Goal: Check status: Check status

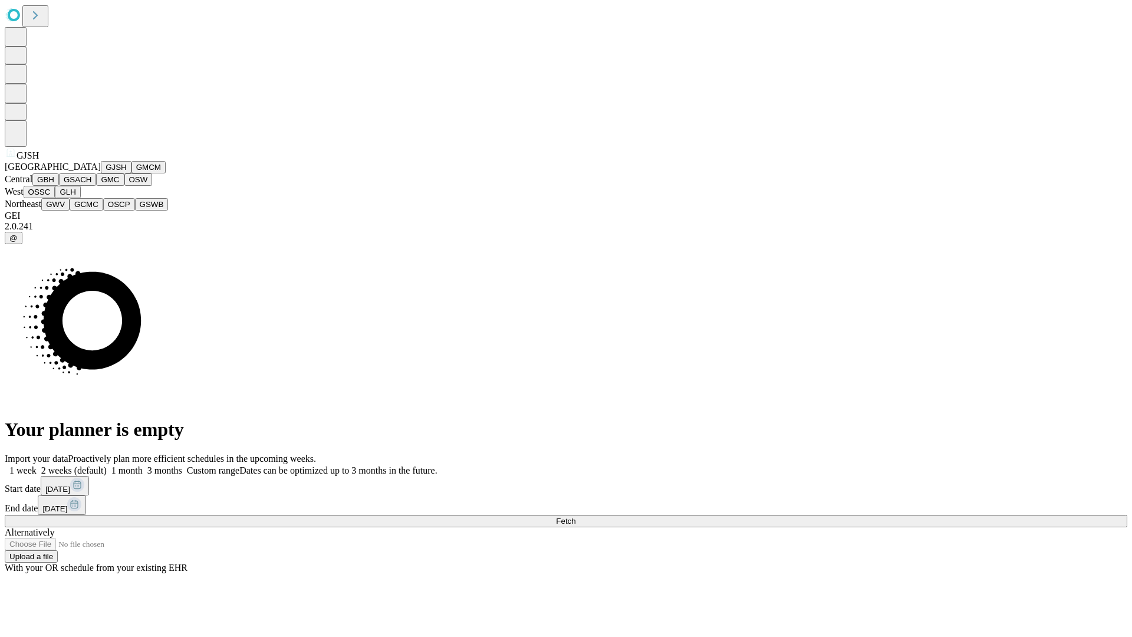
click at [101, 173] on button "GJSH" at bounding box center [116, 167] width 31 height 12
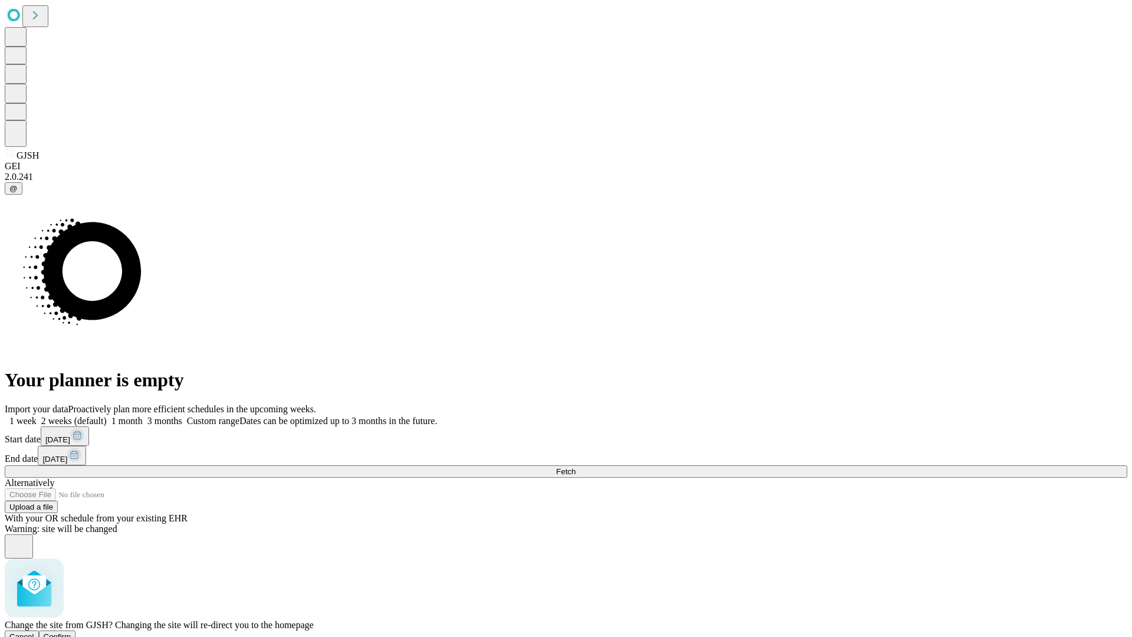
click at [71, 632] on span "Confirm" at bounding box center [58, 636] width 28 height 9
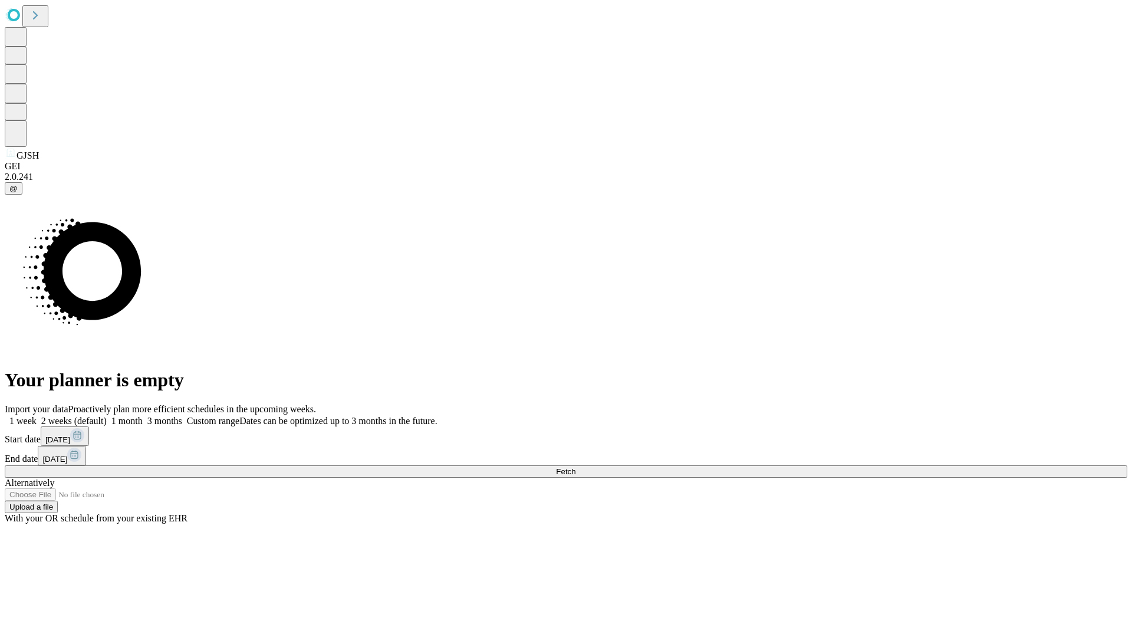
click at [37, 416] on label "1 week" at bounding box center [21, 421] width 32 height 10
click at [575, 467] on span "Fetch" at bounding box center [565, 471] width 19 height 9
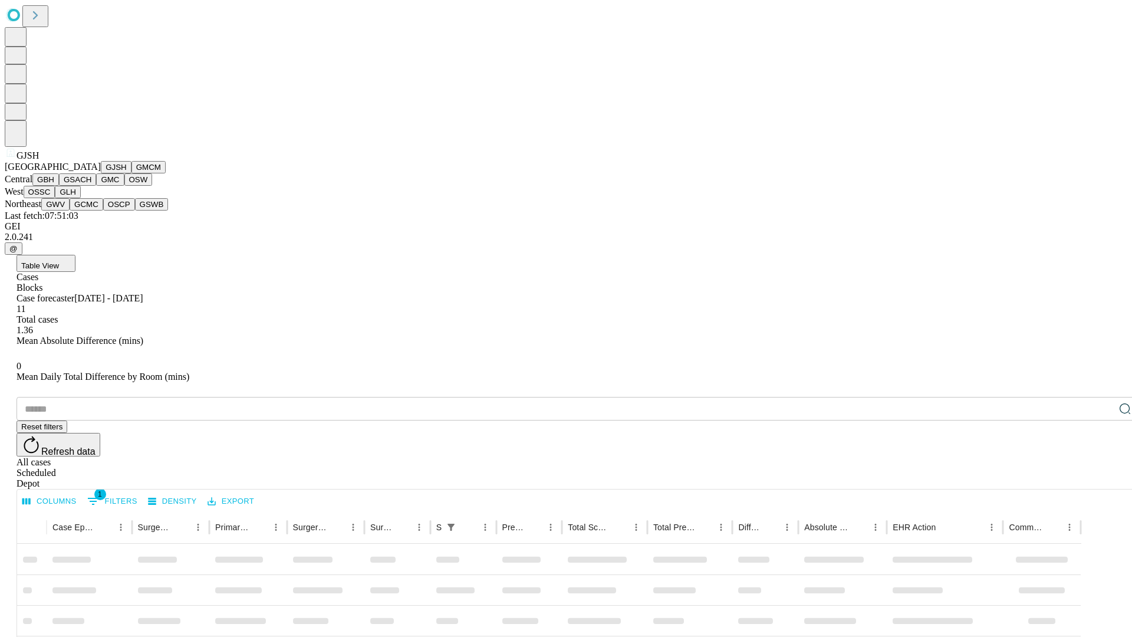
click at [131, 173] on button "GMCM" at bounding box center [148, 167] width 34 height 12
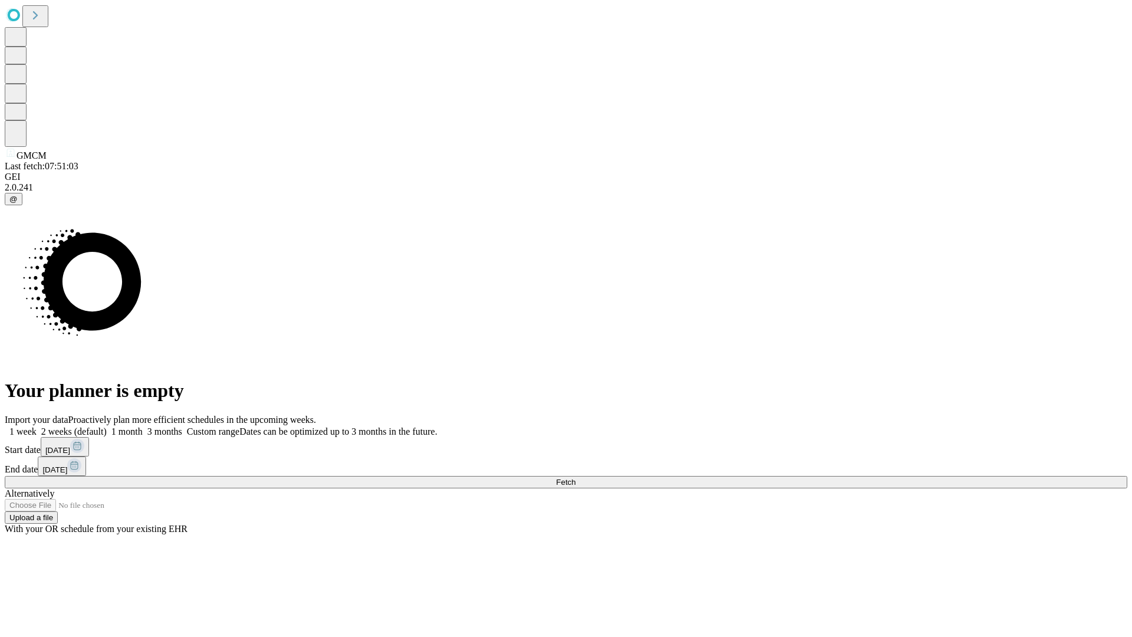
click at [37, 426] on label "1 week" at bounding box center [21, 431] width 32 height 10
click at [575, 477] on span "Fetch" at bounding box center [565, 481] width 19 height 9
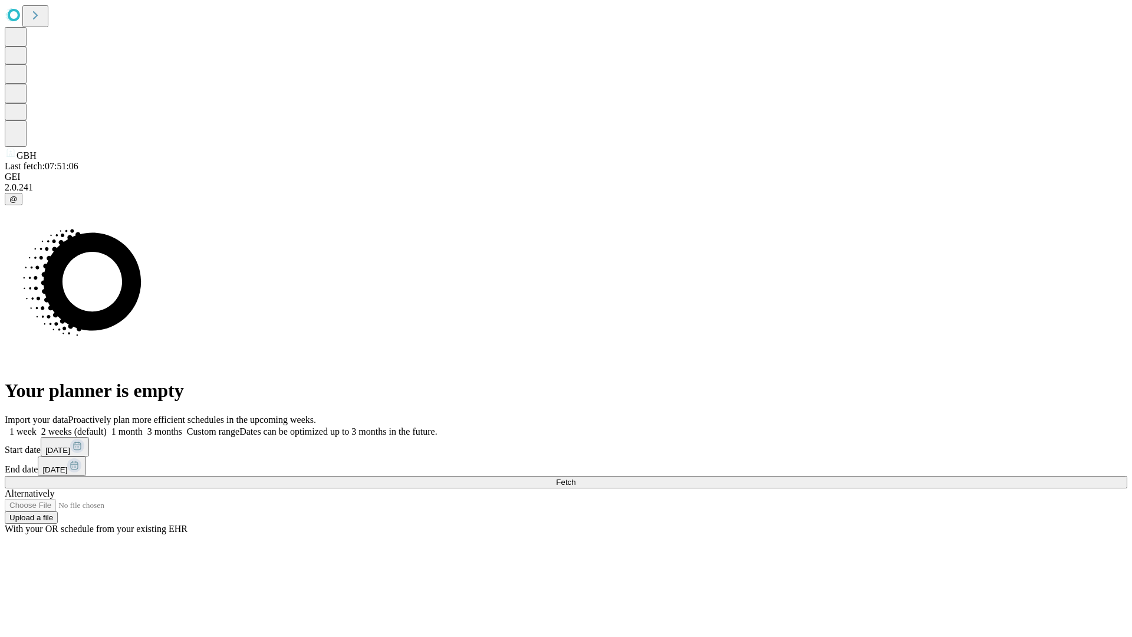
click at [37, 426] on label "1 week" at bounding box center [21, 431] width 32 height 10
click at [575, 477] on span "Fetch" at bounding box center [565, 481] width 19 height 9
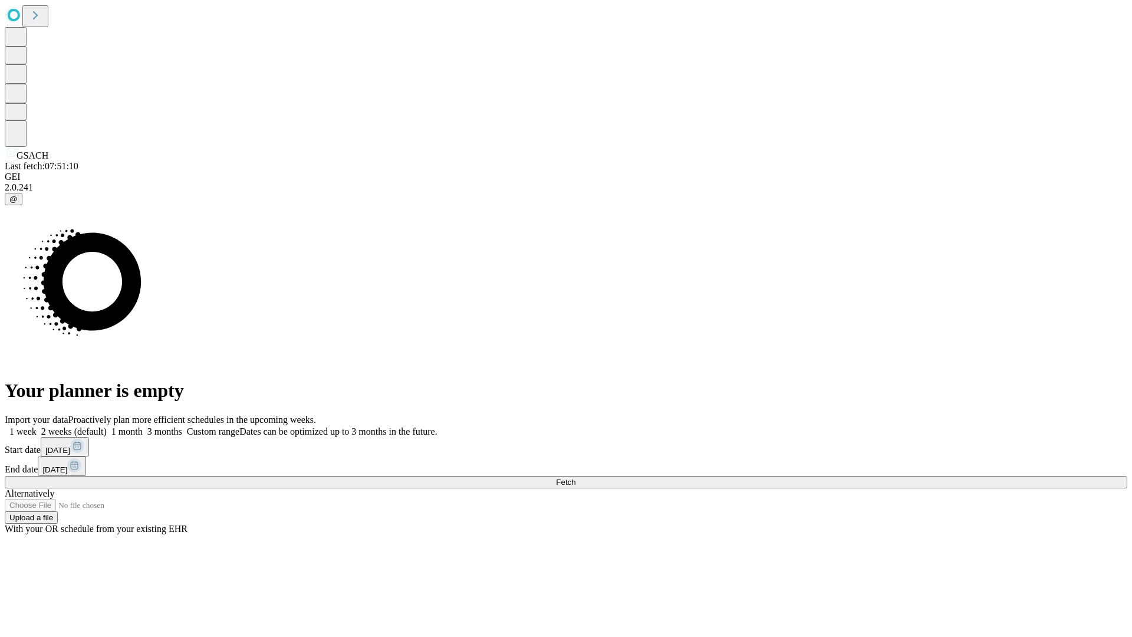
click at [37, 426] on label "1 week" at bounding box center [21, 431] width 32 height 10
click at [575, 477] on span "Fetch" at bounding box center [565, 481] width 19 height 9
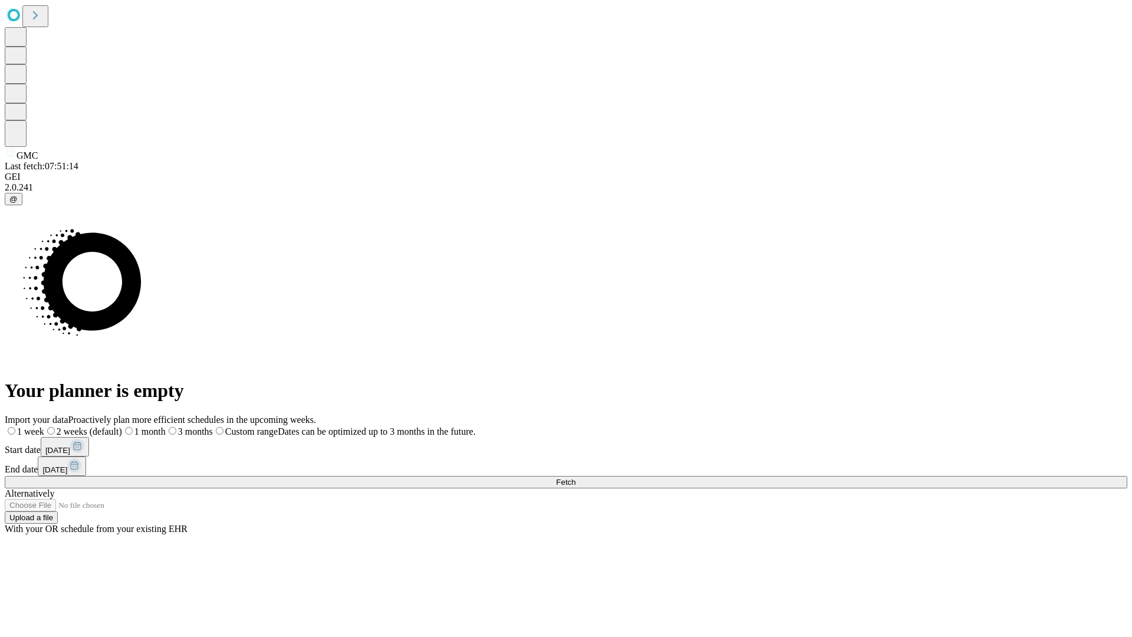
click at [575, 477] on span "Fetch" at bounding box center [565, 481] width 19 height 9
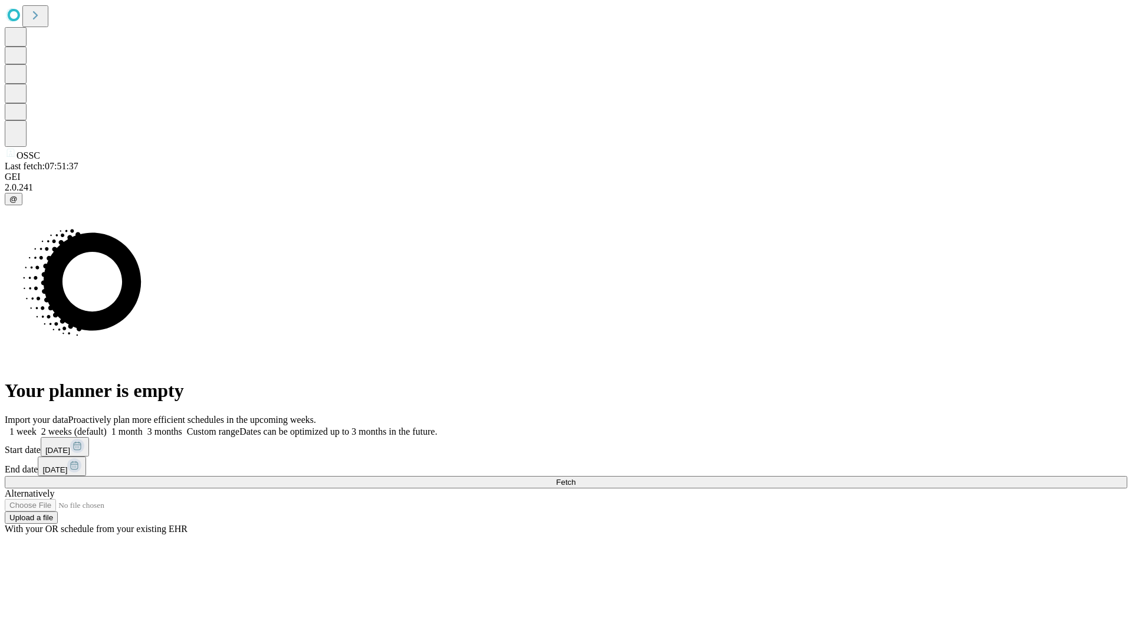
click at [37, 426] on label "1 week" at bounding box center [21, 431] width 32 height 10
click at [575, 477] on span "Fetch" at bounding box center [565, 481] width 19 height 9
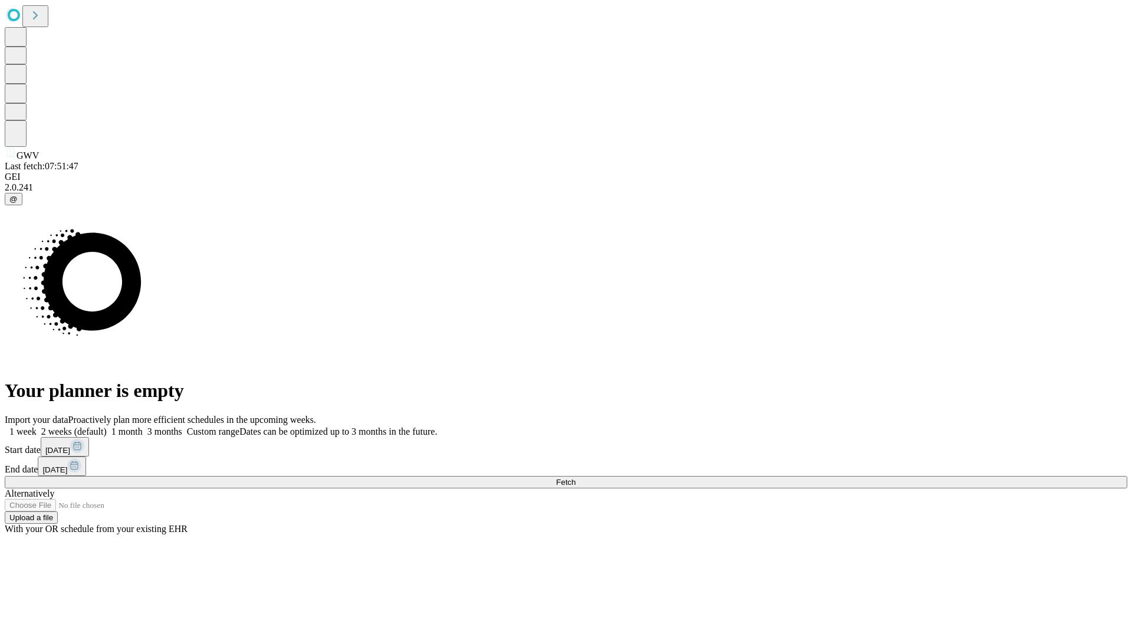
click at [37, 426] on label "1 week" at bounding box center [21, 431] width 32 height 10
click at [575, 477] on span "Fetch" at bounding box center [565, 481] width 19 height 9
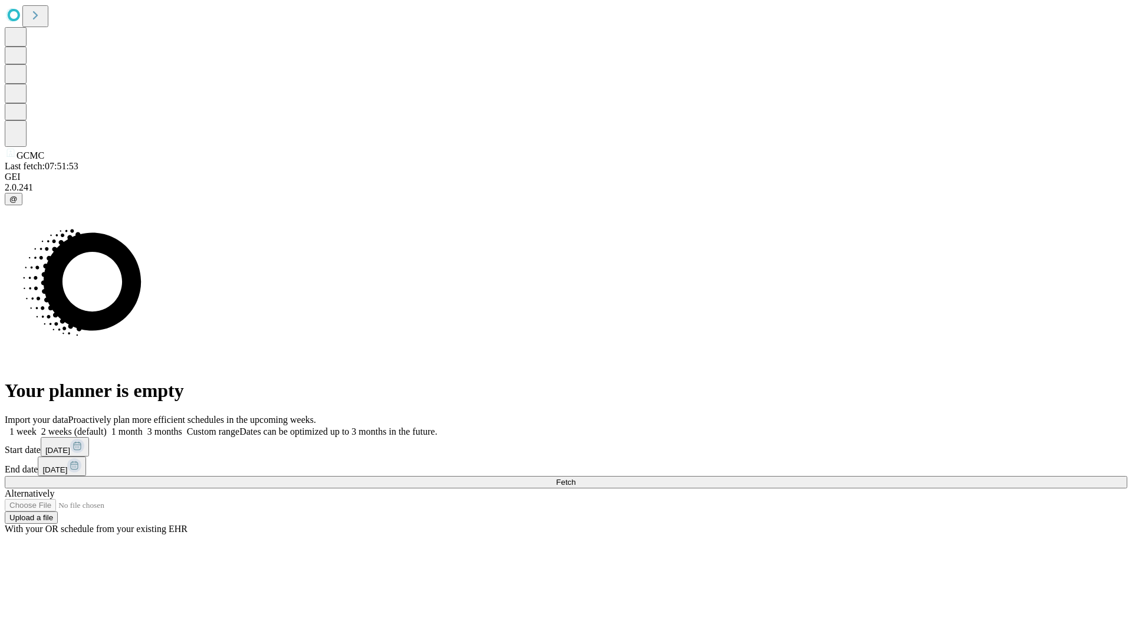
click at [37, 426] on label "1 week" at bounding box center [21, 431] width 32 height 10
click at [575, 477] on span "Fetch" at bounding box center [565, 481] width 19 height 9
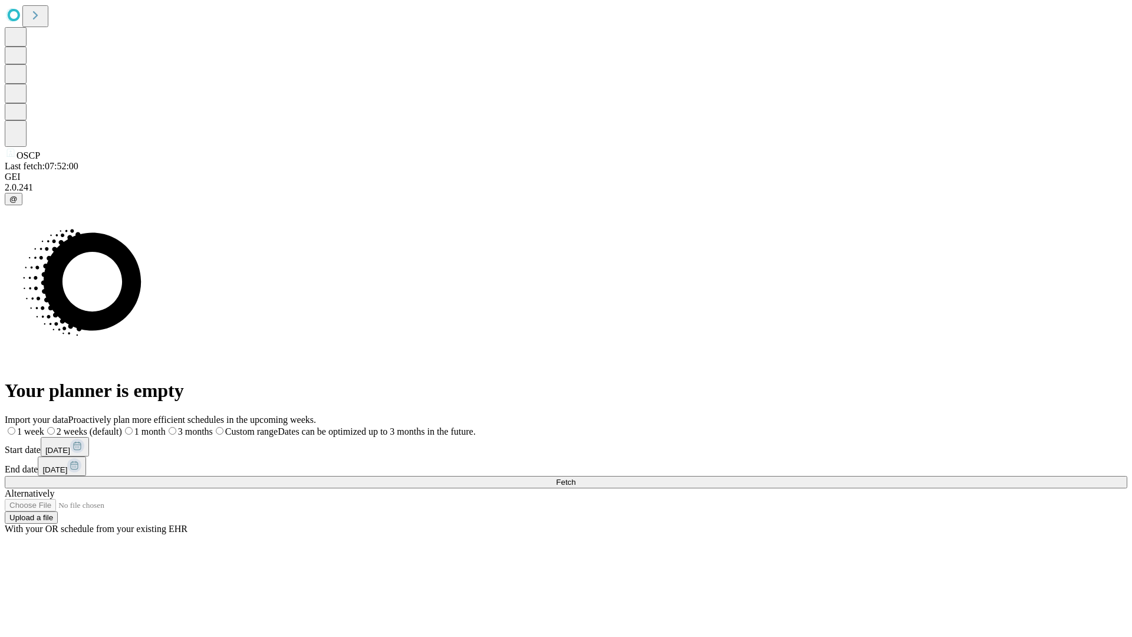
click at [44, 426] on label "1 week" at bounding box center [24, 431] width 39 height 10
click at [575, 477] on span "Fetch" at bounding box center [565, 481] width 19 height 9
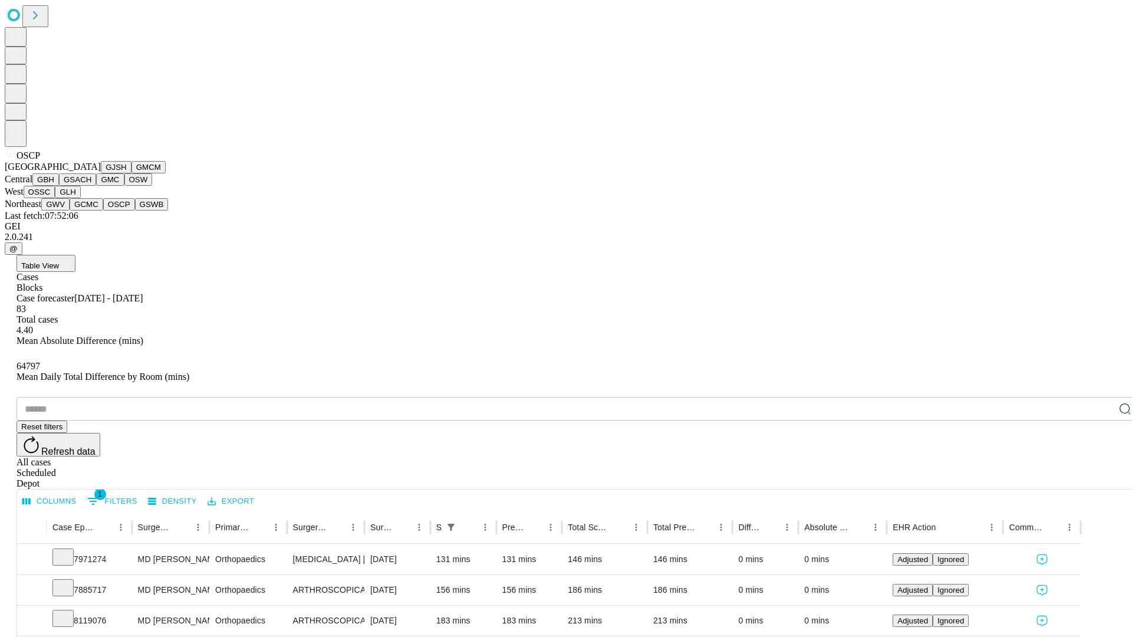
click at [135, 210] on button "GSWB" at bounding box center [152, 204] width 34 height 12
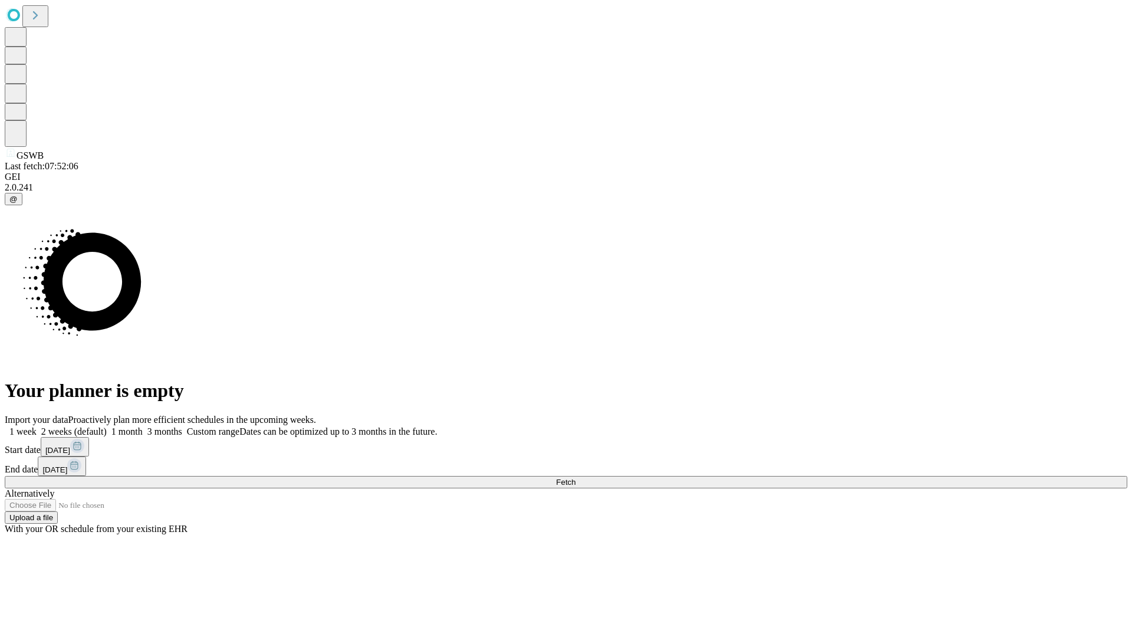
click at [37, 426] on label "1 week" at bounding box center [21, 431] width 32 height 10
click at [575, 477] on span "Fetch" at bounding box center [565, 481] width 19 height 9
